Goal: Task Accomplishment & Management: Complete application form

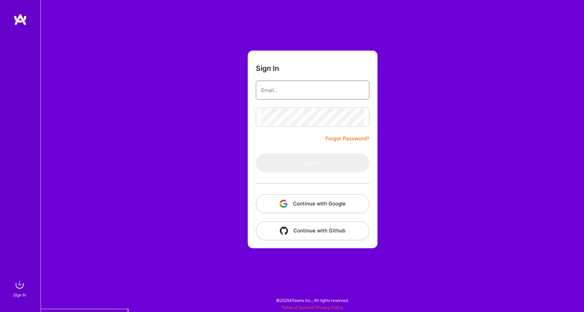
click at [286, 85] on input "email" at bounding box center [312, 90] width 103 height 17
type input "[PERSON_NAME][EMAIL_ADDRESS][DOMAIN_NAME]"
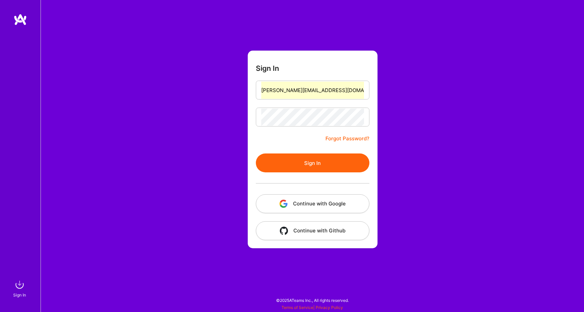
click at [302, 167] on button "Sign In" at bounding box center [312, 163] width 113 height 19
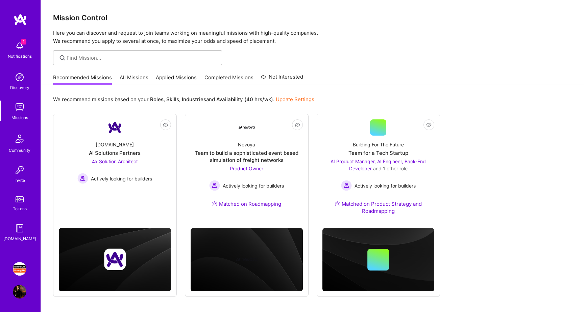
click at [20, 271] on img at bounding box center [20, 269] width 14 height 14
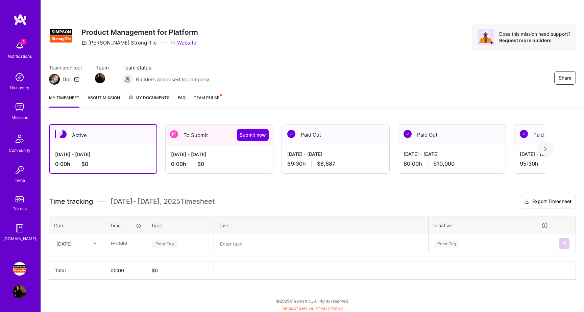
click at [226, 161] on div "0:00 h $0" at bounding box center [219, 164] width 97 height 7
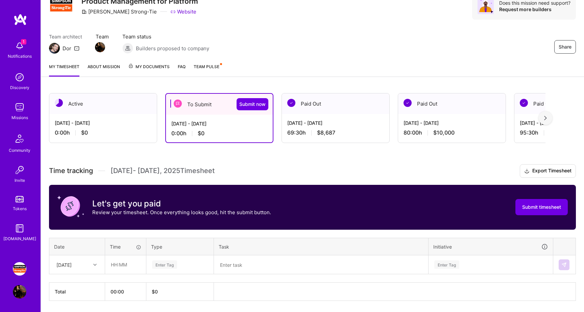
scroll to position [53, 0]
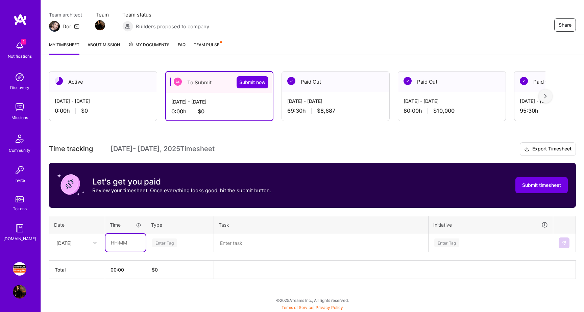
click at [119, 248] on input "text" at bounding box center [125, 243] width 40 height 18
type input "09:00"
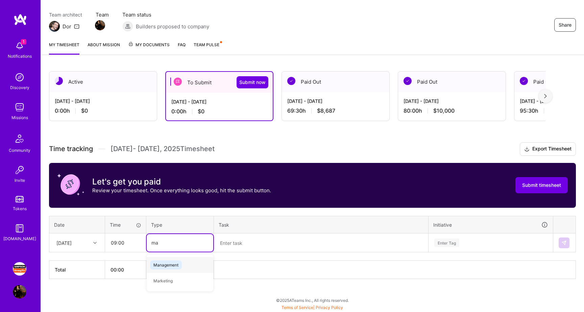
type input "man"
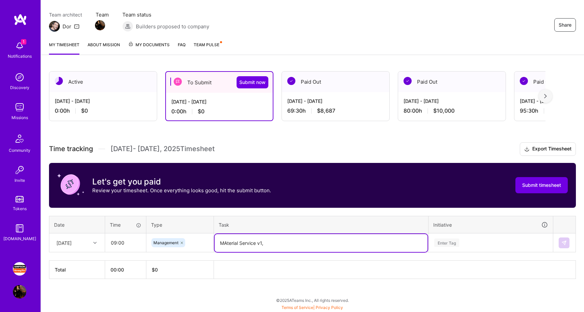
click at [226, 244] on textarea "MAterial Service v1," at bounding box center [320, 243] width 213 height 18
click at [281, 244] on textarea "Material Service v1," at bounding box center [320, 243] width 213 height 18
type textarea "Material Service v1, DMS to Production"
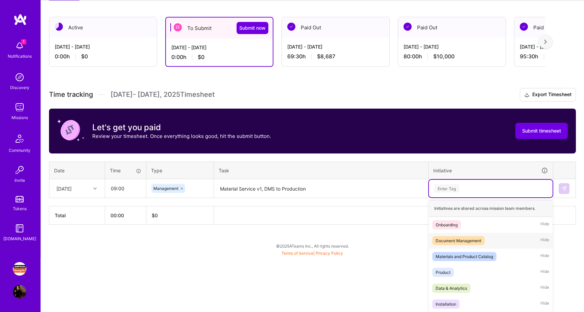
click at [456, 198] on div "option Document Management focused, 2 of 6. 6 results available. Use Up and Dow…" at bounding box center [491, 189] width 124 height 18
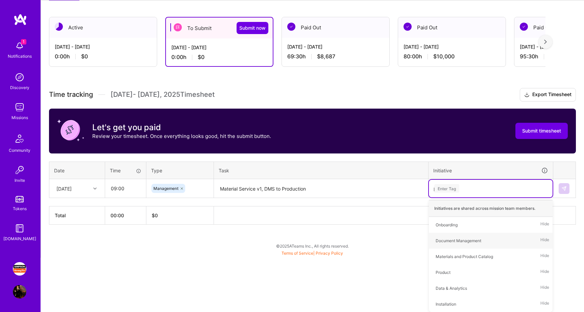
scroll to position [67, 0]
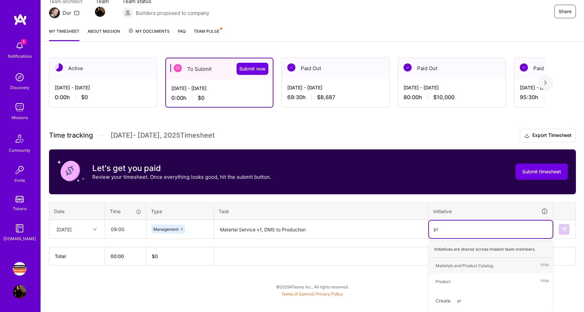
type input "pro"
click at [454, 282] on span "Product" at bounding box center [443, 281] width 22 height 9
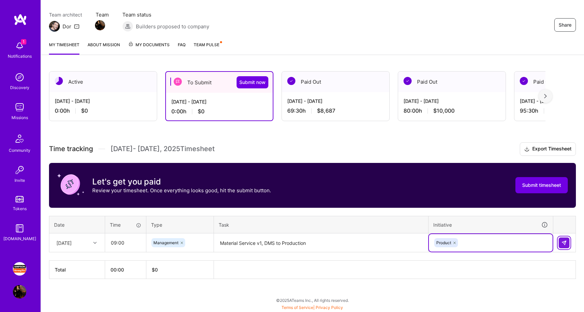
click at [564, 243] on img at bounding box center [563, 242] width 5 height 5
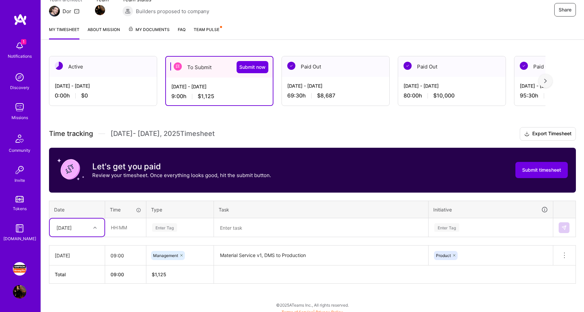
click at [94, 237] on div "Select is focused ,type to refine list, press Down to open the menu, [DATE]" at bounding box center [77, 228] width 55 height 18
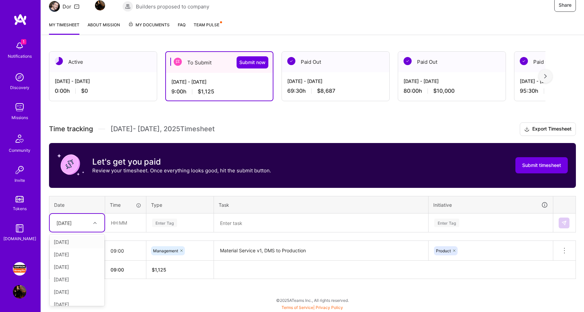
click at [74, 240] on div "[DATE]" at bounding box center [77, 242] width 55 height 12
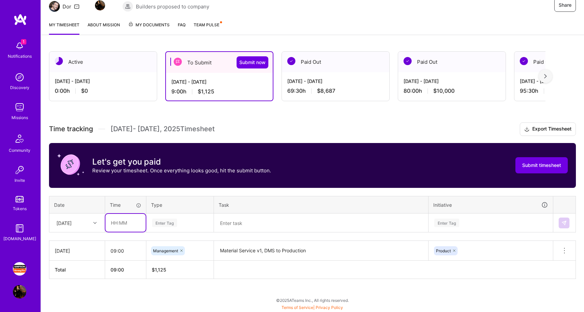
click at [120, 226] on input "text" at bounding box center [125, 223] width 40 height 18
type input "09:00"
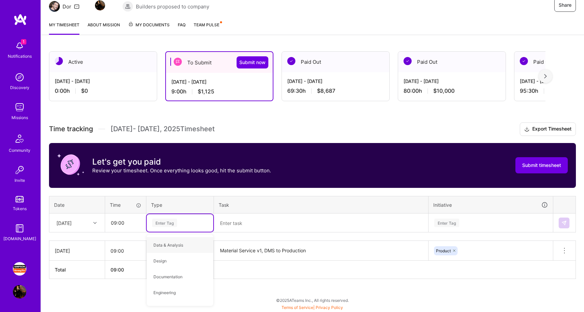
click at [235, 226] on textarea at bounding box center [320, 223] width 213 height 18
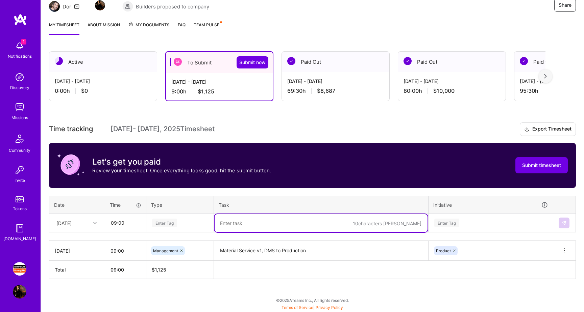
paste textarea "Content and Asset Management - Refinement"
paste textarea "Material Vault Sync"
paste textarea "Platform | PM Team Checkin"
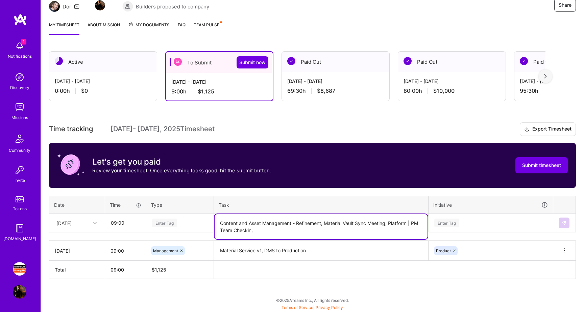
paste textarea "PST Manager"
type textarea "Content and Asset Management - Refinement, Material Vault Sync Meeting, Platfor…"
click at [312, 257] on textarea "Material Service v1, DMS to Production" at bounding box center [320, 251] width 213 height 19
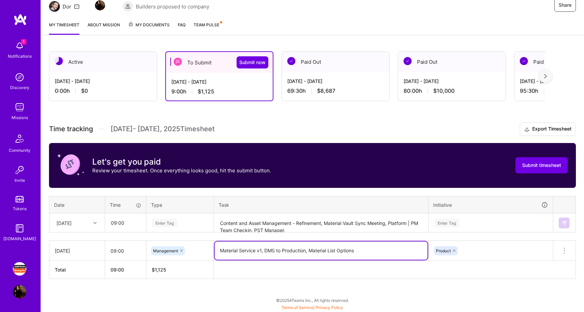
type textarea "Material Service v1, DMS to Production, Material List Options"
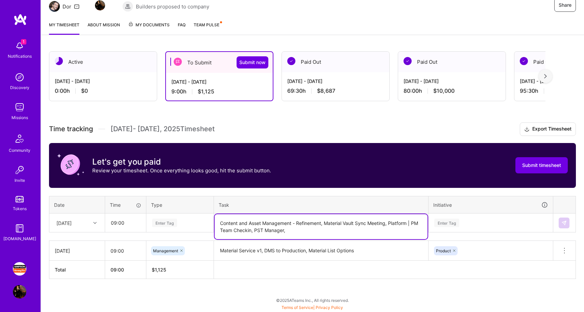
click at [305, 227] on textarea "Content and Asset Management - Refinement, Material Vault Sync Meeting, Platfor…" at bounding box center [320, 226] width 213 height 25
type textarea "Content and Asset Management - Refinement, Material Vault Sync Meeting, Platfor…"
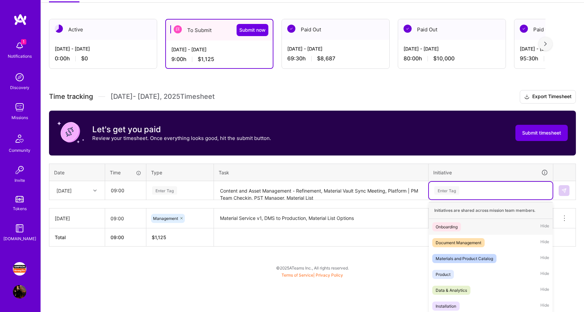
scroll to position [107, 0]
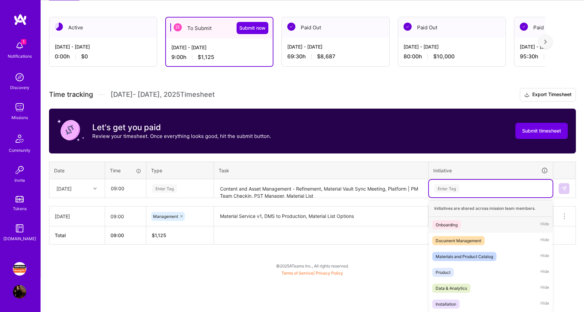
click at [448, 198] on div "option Product, selected. option Onboarding focused, 1 of 6. 6 results availabl…" at bounding box center [491, 189] width 124 height 18
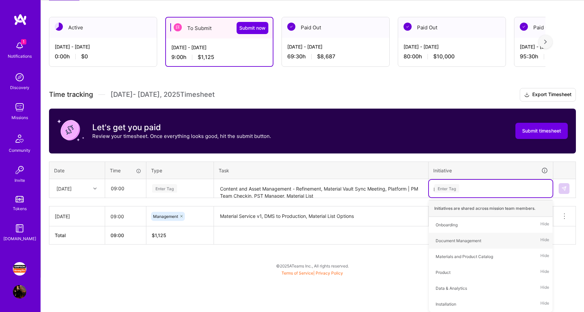
scroll to position [73, 0]
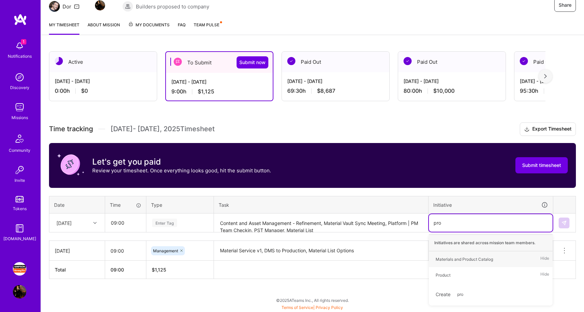
type input "prod"
click at [447, 277] on div "Product" at bounding box center [442, 275] width 15 height 7
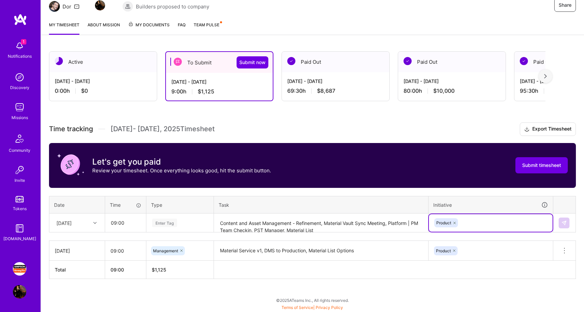
click at [169, 219] on div "Enter Tag" at bounding box center [180, 223] width 67 height 18
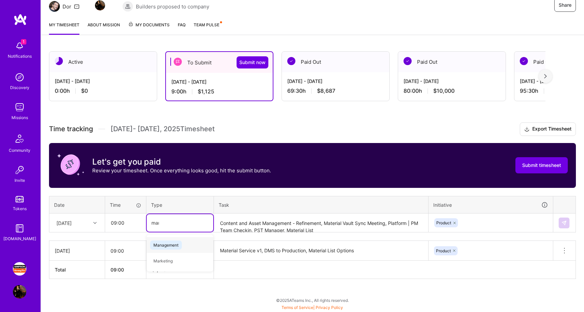
type input "mana"
click at [168, 244] on span "Management" at bounding box center [166, 245] width 32 height 9
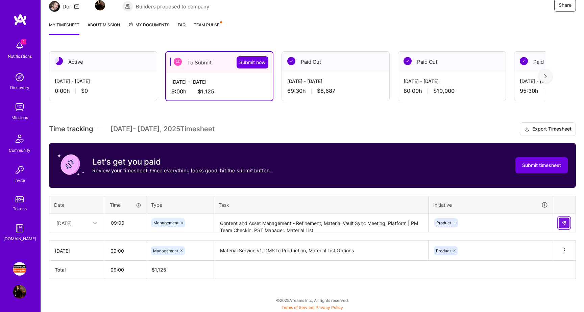
click at [563, 223] on img at bounding box center [563, 223] width 5 height 5
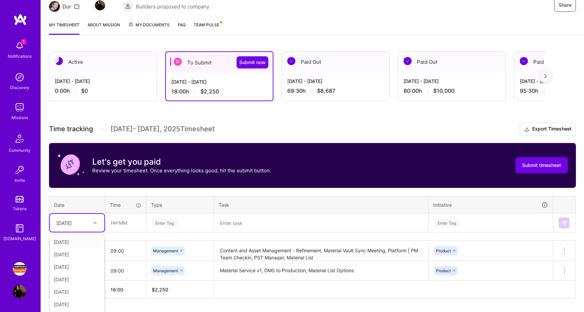
click at [94, 224] on div "option [DATE], selected. option [DATE] focused, 1 of 15. 14 results available. …" at bounding box center [77, 223] width 55 height 18
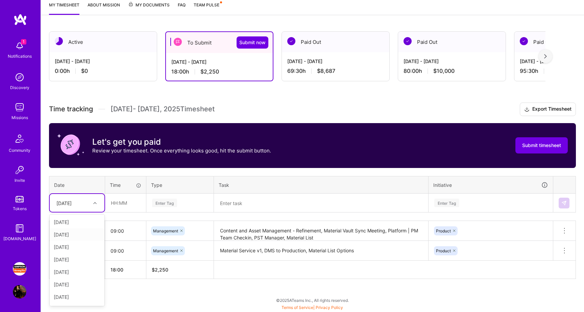
click at [82, 235] on div "[DATE]" at bounding box center [77, 235] width 55 height 12
click at [122, 199] on input "text" at bounding box center [125, 203] width 40 height 18
type input "09:00"
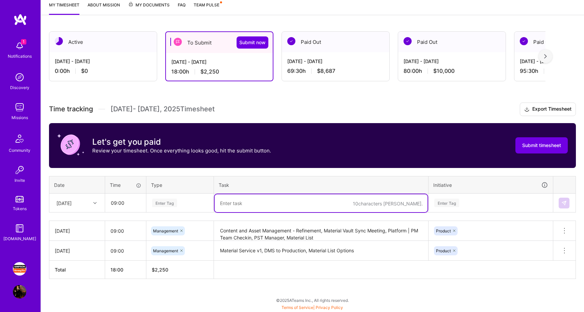
click at [239, 203] on textarea at bounding box center [320, 204] width 213 height 18
paste textarea "Asset and Content Management - Daily Standup"
paste textarea "CSW Material Catalog Check Point"
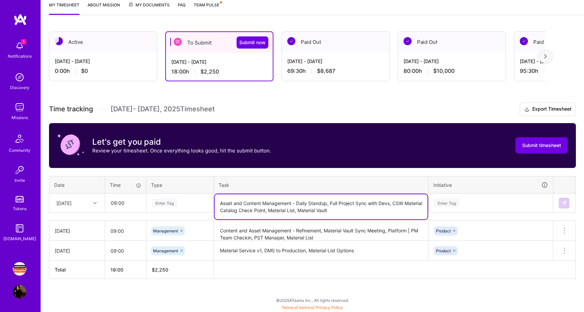
type textarea "Asset and Content Management - Daily Standup, Full Project Sync with Devs, CSW …"
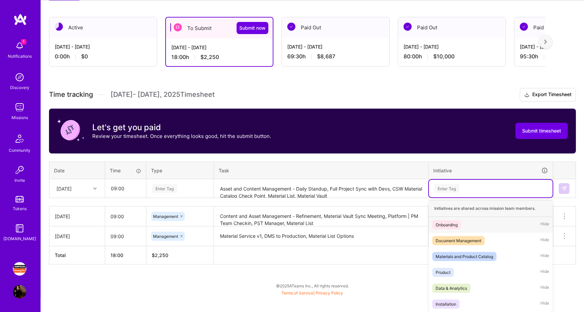
click at [465, 198] on div "option Product, selected. option Onboarding focused, 1 of 6. 6 results availabl…" at bounding box center [491, 189] width 124 height 18
click at [448, 274] on div "Product" at bounding box center [442, 272] width 15 height 7
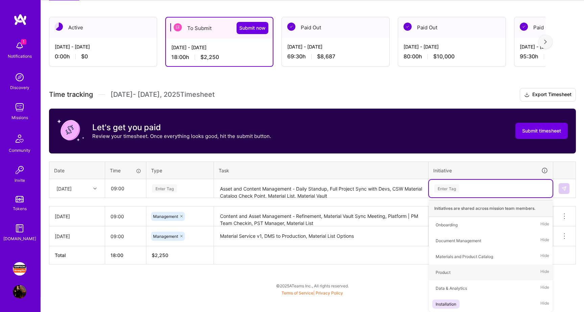
scroll to position [93, 0]
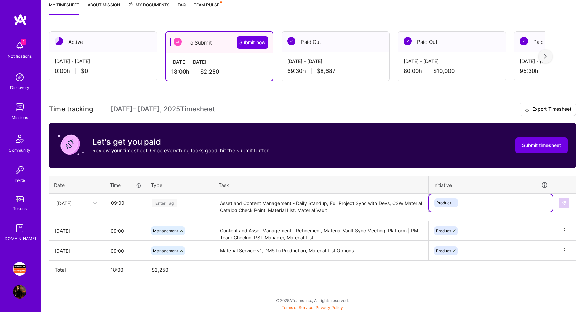
click at [184, 199] on div "Enter Tag" at bounding box center [179, 203] width 57 height 8
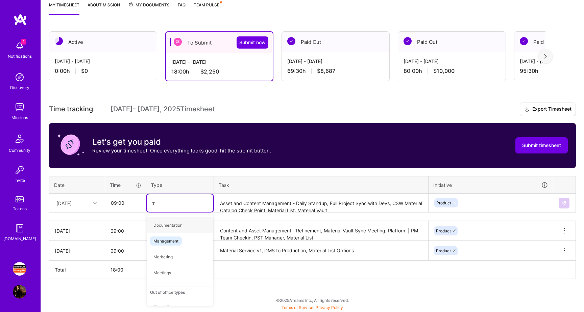
type input "mana"
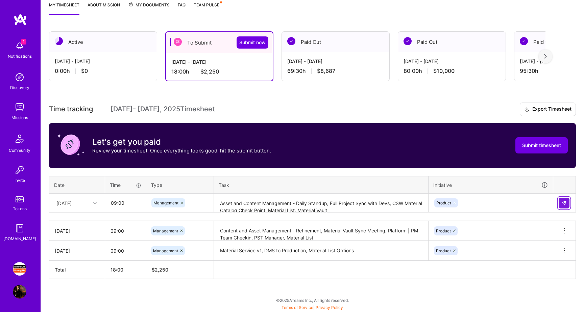
click at [563, 202] on img at bounding box center [563, 203] width 5 height 5
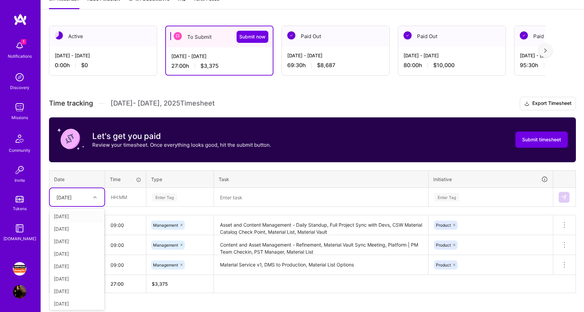
click at [88, 203] on div "[DATE]" at bounding box center [77, 197] width 55 height 18
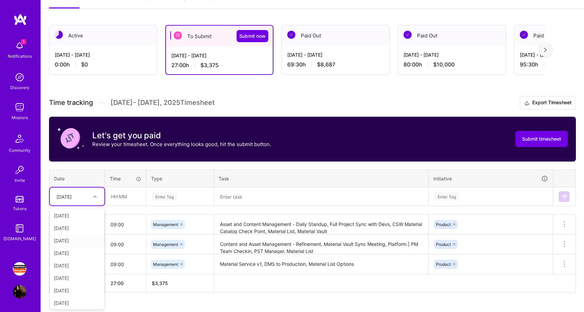
click at [77, 242] on div "[DATE]" at bounding box center [77, 241] width 55 height 12
click at [120, 199] on input "text" at bounding box center [125, 197] width 40 height 18
type input "09:00"
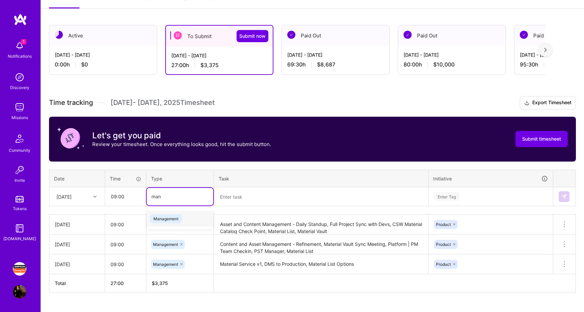
type input "mana"
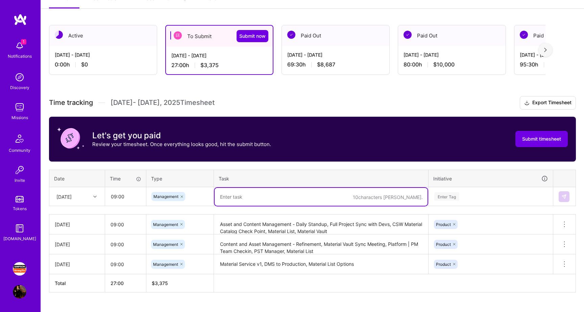
paste textarea "[PERSON_NAME] / [PERSON_NAME]"
paste textarea "Asset and Content Management - Daily Standup"
paste textarea "Material Catalog Interface."
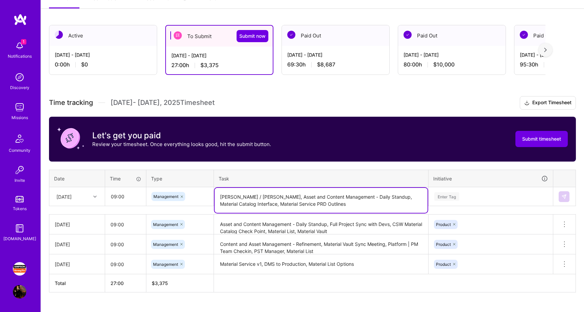
drag, startPoint x: 312, startPoint y: 206, endPoint x: 242, endPoint y: 205, distance: 69.9
click at [242, 205] on textarea "[PERSON_NAME] / [PERSON_NAME], Asset and Content Management - Daily Standup, Ma…" at bounding box center [320, 200] width 213 height 25
type textarea "[PERSON_NAME] / [PERSON_NAME], Asset and Content Management - Daily Standup, Ma…"
click at [358, 230] on textarea "Asset and Content Management - Daily Standup, Full Project Sync with Devs, CSW …" at bounding box center [320, 225] width 213 height 19
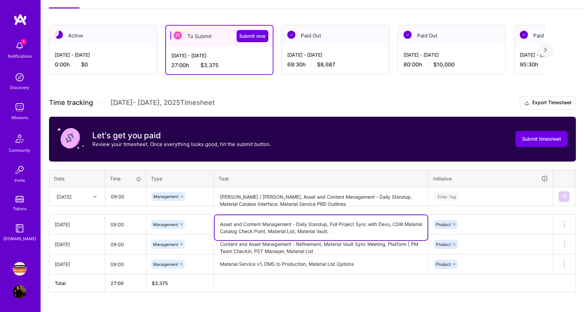
paste textarea "Material Service PRD Outlines"
type textarea "Asset and Content Management - Daily Standup, Full Project Sync with Devs, CSW …"
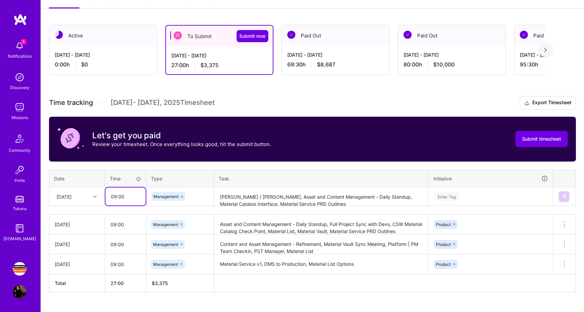
click at [117, 198] on input "09:00" at bounding box center [125, 197] width 40 height 18
type input "10:00"
click at [115, 225] on input "09:00" at bounding box center [125, 225] width 41 height 18
type input "10:00"
click at [175, 212] on div "Time tracking [DATE] - [DATE] Timesheet Export Timesheet Let's get you paid Rev…" at bounding box center [312, 194] width 527 height 197
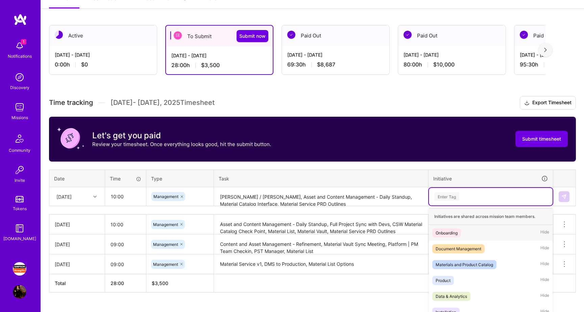
scroll to position [110, 0]
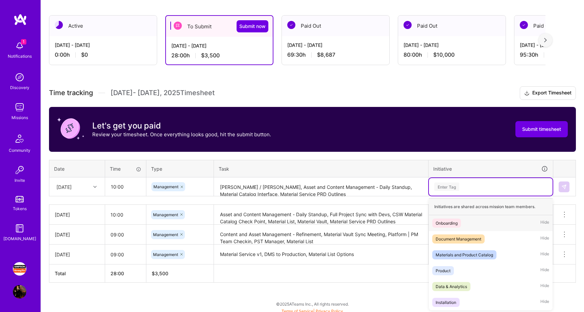
click at [460, 193] on div "Enter Tag" at bounding box center [491, 187] width 124 height 18
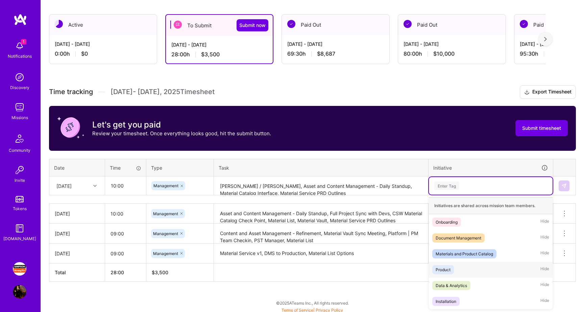
click at [454, 273] on div "Product Hide" at bounding box center [491, 270] width 124 height 16
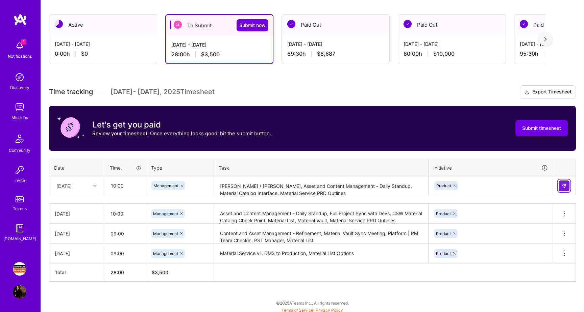
click at [565, 184] on img at bounding box center [563, 185] width 5 height 5
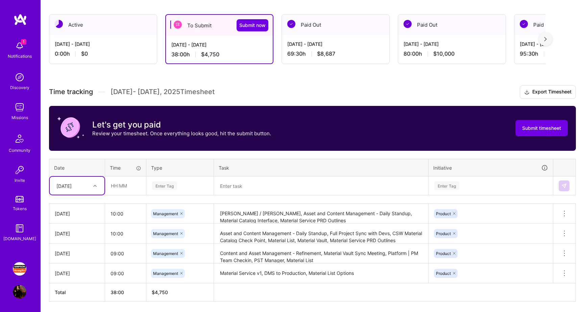
click at [91, 187] on div at bounding box center [96, 186] width 10 height 9
click at [75, 256] on div "[DATE]" at bounding box center [77, 256] width 55 height 12
click at [118, 187] on input "text" at bounding box center [125, 186] width 40 height 18
type input "02:00"
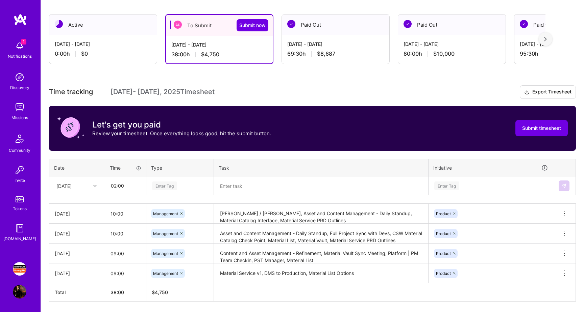
click at [174, 187] on div "Enter Tag" at bounding box center [164, 186] width 25 height 10
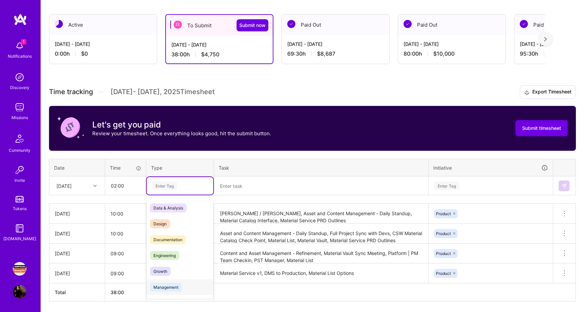
click at [178, 289] on span "Management" at bounding box center [166, 287] width 32 height 9
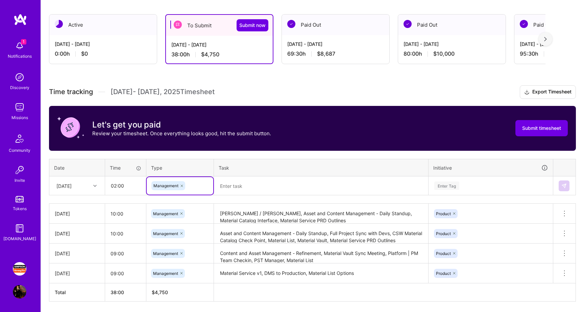
click at [231, 188] on textarea at bounding box center [320, 186] width 213 height 18
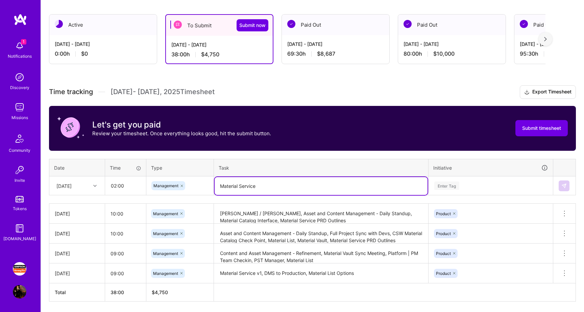
type textarea "Material Service"
click at [451, 189] on div "Enter Tag" at bounding box center [446, 186] width 25 height 10
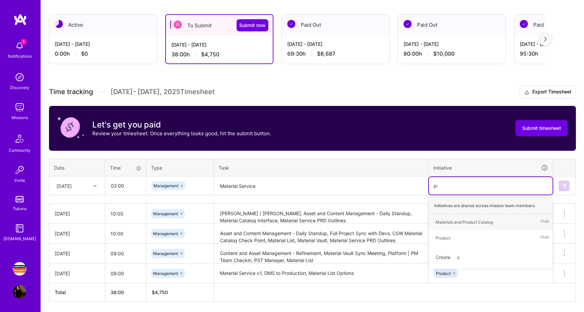
type input "pro"
click at [449, 237] on div "Product" at bounding box center [442, 238] width 15 height 7
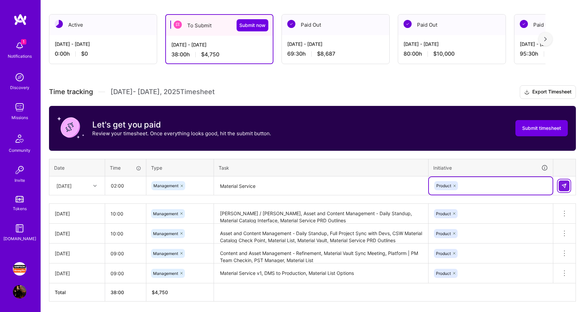
click at [562, 186] on img at bounding box center [563, 185] width 5 height 5
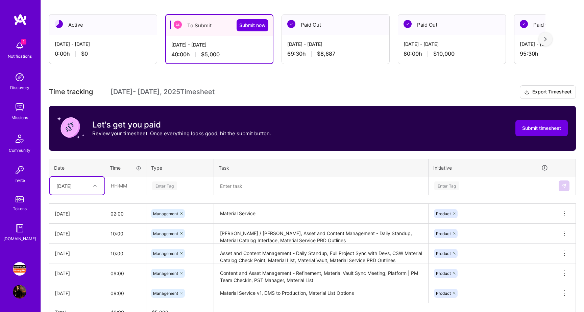
click at [95, 187] on icon at bounding box center [94, 185] width 3 height 3
click at [74, 253] on div "[DATE]" at bounding box center [77, 253] width 55 height 12
click at [122, 187] on input "text" at bounding box center [125, 186] width 40 height 18
type input "03:00"
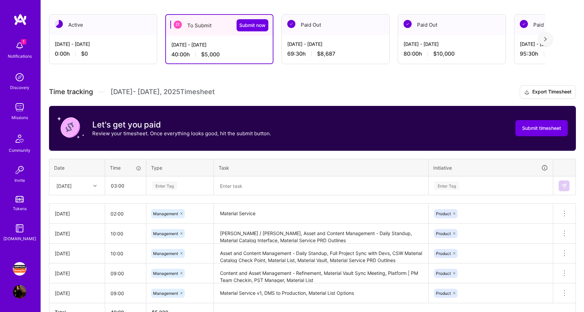
click at [167, 186] on div "Enter Tag" at bounding box center [164, 186] width 25 height 10
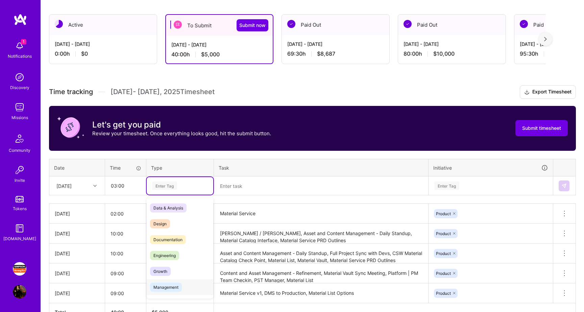
click at [175, 285] on span "Management" at bounding box center [166, 287] width 32 height 9
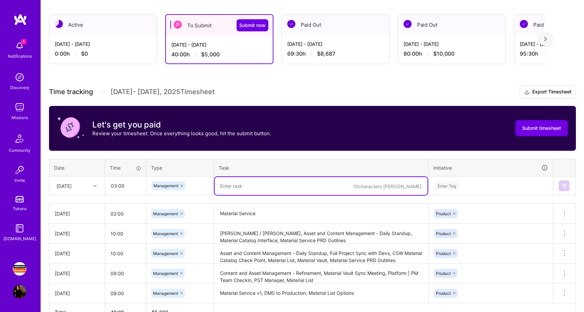
click at [238, 186] on textarea at bounding box center [320, 186] width 213 height 18
paste textarea "MBR Updates, Meeting Scheduling, Information Request Responses, Mid Term Planni…"
type textarea "MBR Updates, Meeting Scheduling, Information Request Responses, Mid Term Planni…"
click at [448, 183] on div "Enter Tag" at bounding box center [446, 186] width 25 height 10
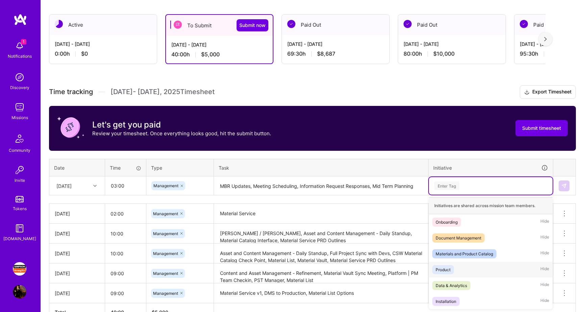
click at [449, 267] on div "Product" at bounding box center [442, 270] width 15 height 7
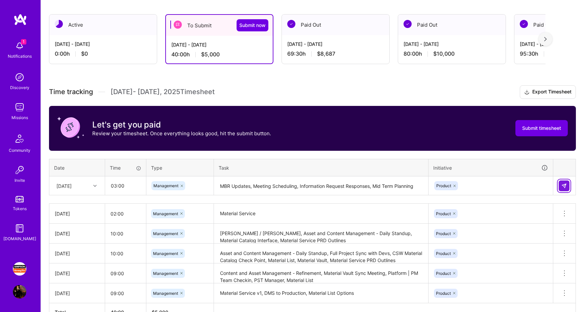
click at [564, 186] on img at bounding box center [563, 185] width 5 height 5
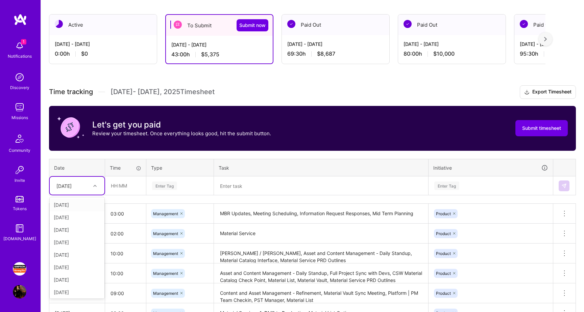
click at [95, 187] on icon at bounding box center [94, 185] width 3 height 3
click at [73, 253] on div "[DATE]" at bounding box center [77, 251] width 55 height 12
click at [240, 187] on textarea at bounding box center [320, 186] width 213 height 18
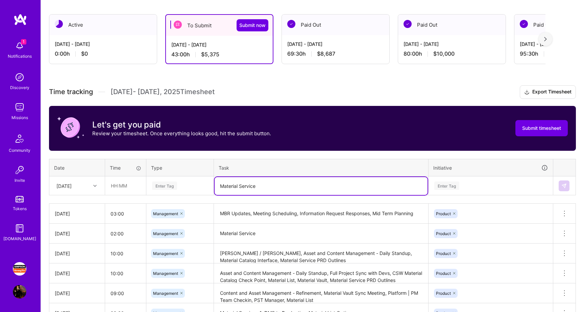
type textarea "Material Service"
click at [131, 186] on input "text" at bounding box center [125, 186] width 40 height 18
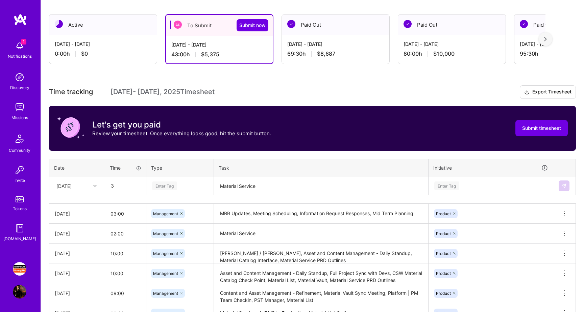
type input "03:00"
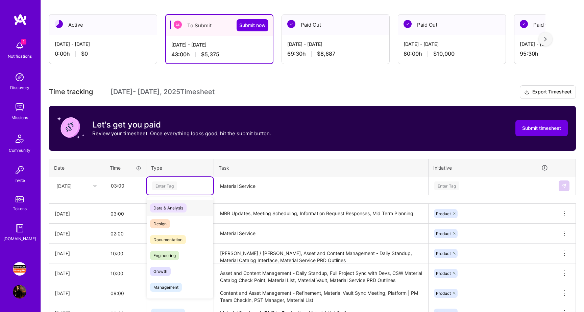
click at [174, 180] on div "Enter Tag" at bounding box center [180, 186] width 67 height 18
click at [181, 287] on span "Management" at bounding box center [166, 287] width 32 height 9
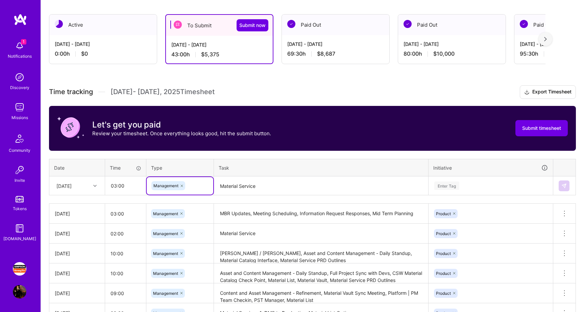
click at [449, 182] on div "Enter Tag" at bounding box center [446, 186] width 25 height 10
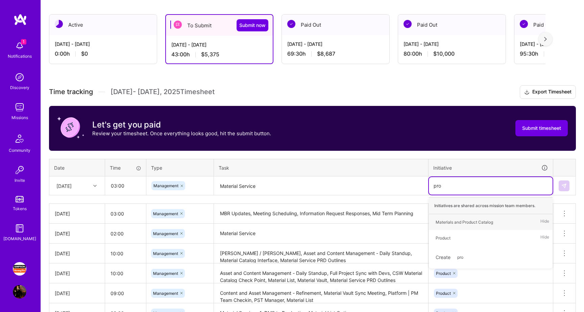
type input "prod"
click at [449, 235] on div "Product" at bounding box center [442, 238] width 15 height 7
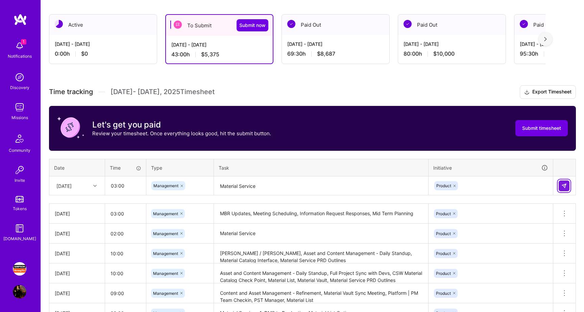
click at [562, 185] on img at bounding box center [563, 185] width 5 height 5
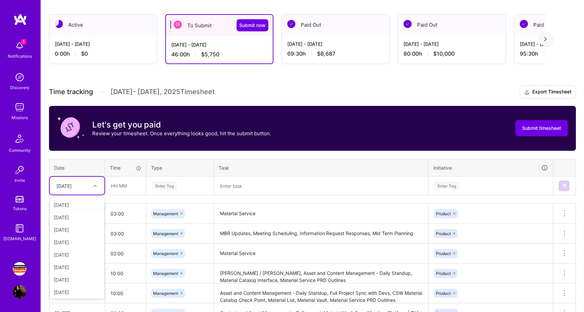
click at [91, 184] on div at bounding box center [96, 186] width 10 height 9
click at [77, 259] on div "[DATE]" at bounding box center [77, 259] width 55 height 12
click at [123, 187] on input "text" at bounding box center [125, 186] width 40 height 18
type input "01:30"
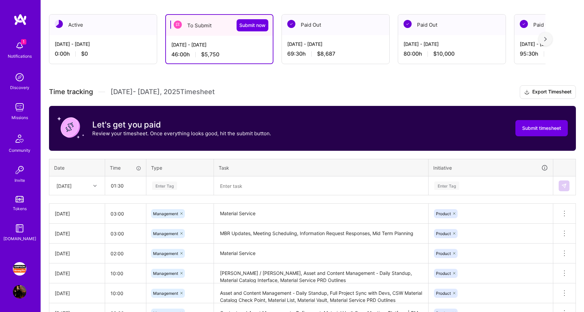
click at [186, 183] on div "Enter Tag" at bounding box center [179, 186] width 57 height 8
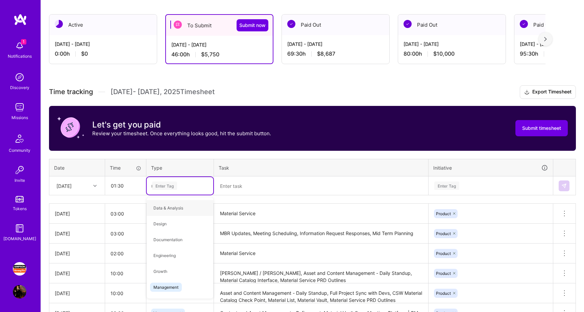
type input "man"
click at [188, 205] on div "Management" at bounding box center [180, 208] width 67 height 16
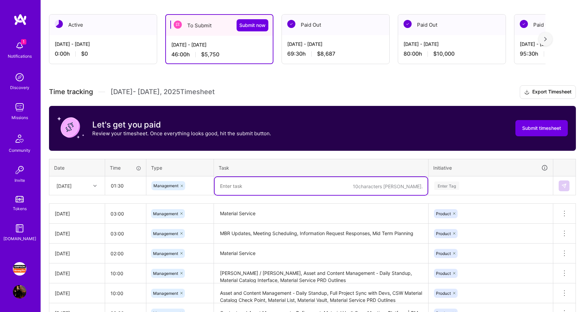
click at [244, 186] on textarea at bounding box center [320, 186] width 213 height 18
type textarea "Material Service"
click at [454, 187] on div "Enter Tag" at bounding box center [446, 186] width 25 height 10
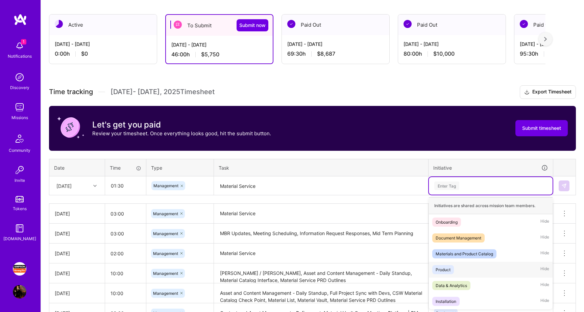
click at [445, 272] on div "Product" at bounding box center [442, 270] width 15 height 7
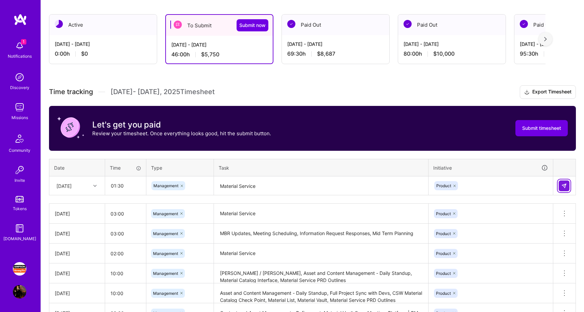
click at [566, 186] on img at bounding box center [563, 185] width 5 height 5
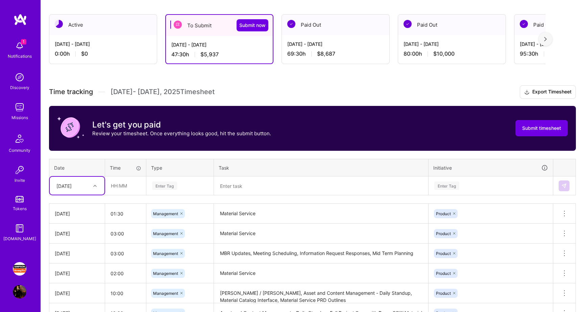
click at [88, 186] on div "[DATE]" at bounding box center [71, 185] width 37 height 11
click at [76, 291] on div "[DATE]" at bounding box center [77, 291] width 55 height 12
click at [118, 188] on input "text" at bounding box center [125, 186] width 40 height 18
type input "09:00"
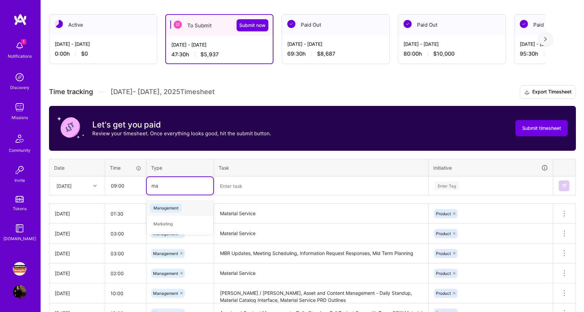
type input "man"
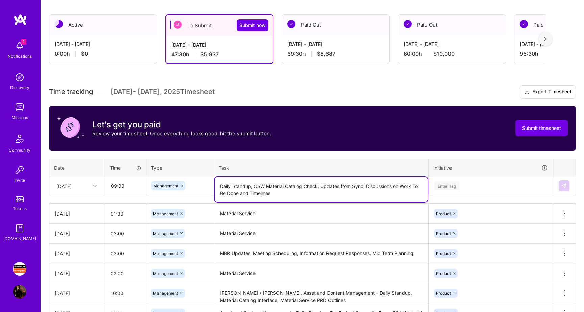
type textarea "Daily Standup, CSW Material Catalog Check, Updates from Sync, Discussions on Wo…"
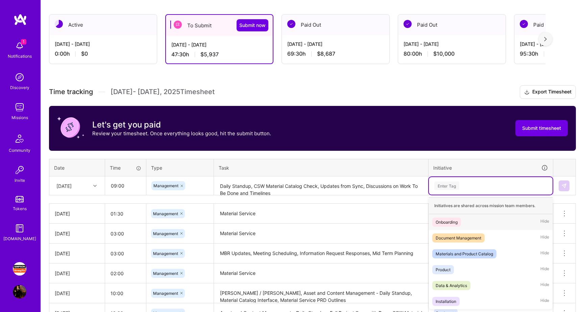
click at [450, 190] on div "Enter Tag" at bounding box center [491, 186] width 124 height 18
click at [447, 265] on span "Product" at bounding box center [443, 269] width 22 height 9
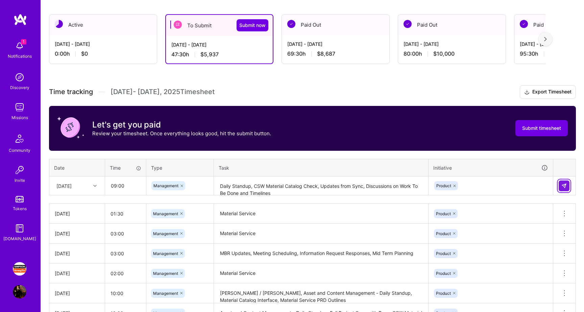
click at [564, 187] on img at bounding box center [563, 185] width 5 height 5
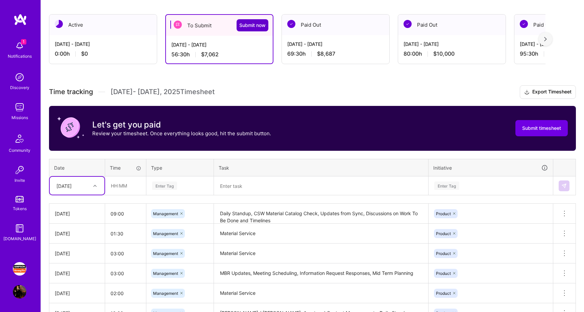
click at [252, 27] on span "Submit now" at bounding box center [252, 25] width 26 height 7
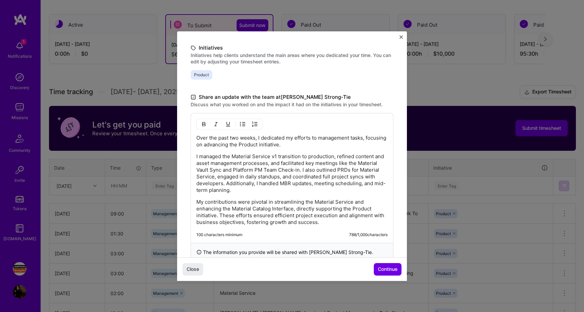
scroll to position [166, 0]
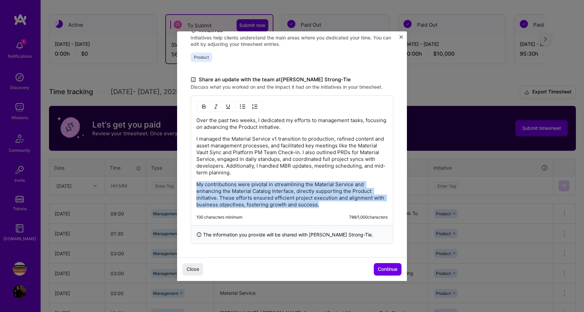
drag, startPoint x: 323, startPoint y: 204, endPoint x: 196, endPoint y: 187, distance: 128.8
click at [196, 187] on div "Over the past two weeks, I dedicated my efforts to management tasks, focusing o…" at bounding box center [292, 161] width 203 height 130
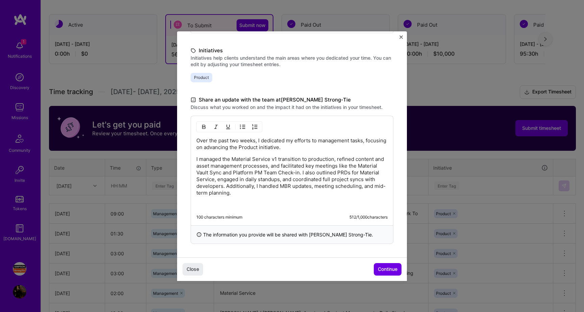
scroll to position [134, 0]
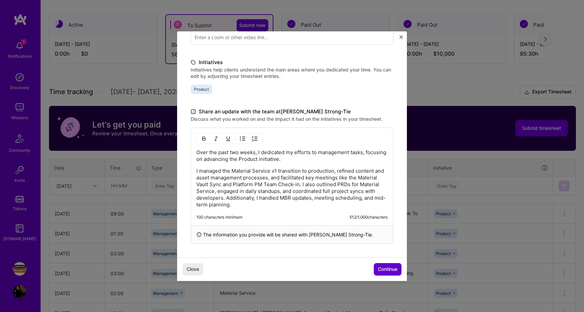
click at [386, 270] on span "Continue" at bounding box center [388, 269] width 20 height 7
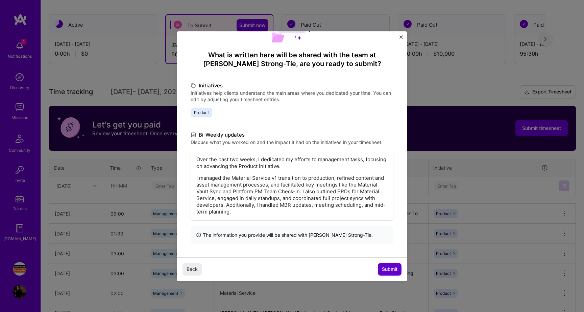
click at [388, 270] on span "Submit" at bounding box center [390, 269] width 16 height 7
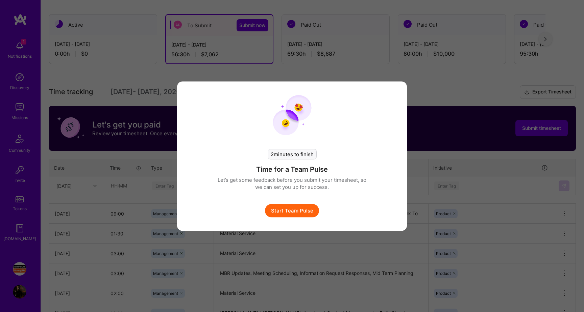
click at [300, 212] on button "Start Team Pulse" at bounding box center [292, 211] width 54 height 14
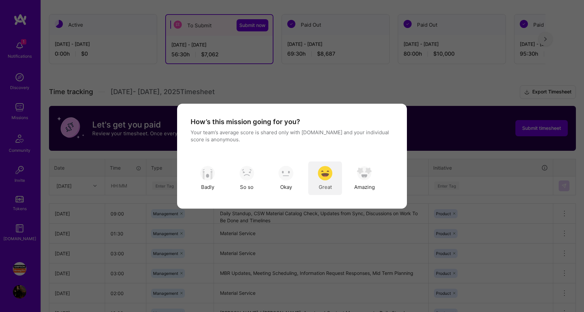
click at [323, 179] on img "modal" at bounding box center [325, 173] width 15 height 15
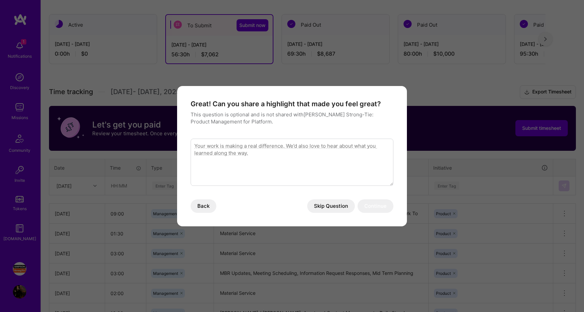
click at [328, 205] on button "Skip Question" at bounding box center [331, 207] width 48 height 14
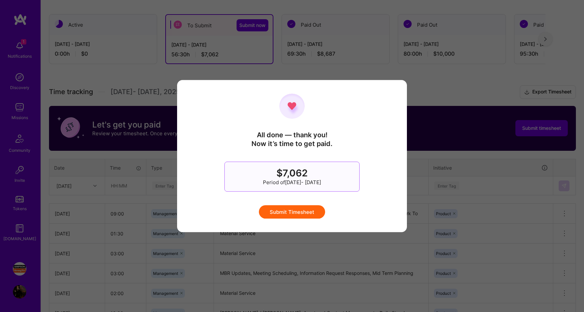
click at [305, 213] on button "Submit Timesheet" at bounding box center [292, 212] width 66 height 14
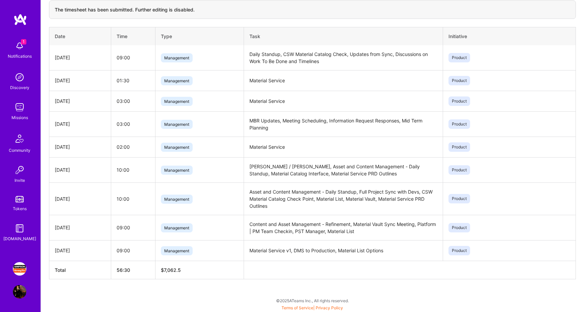
scroll to position [0, 0]
